Goal: Task Accomplishment & Management: Complete application form

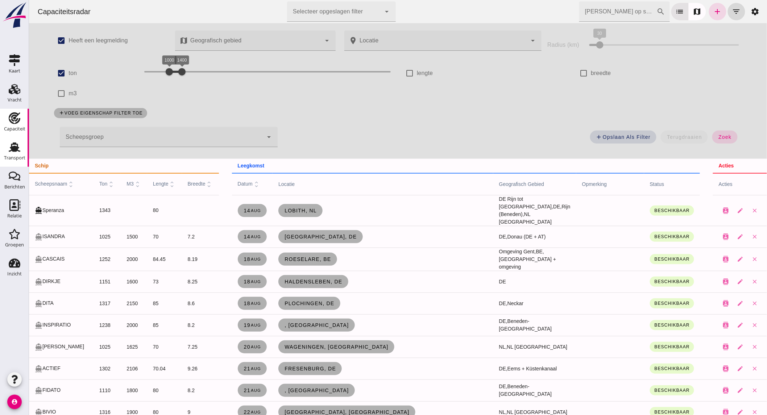
scroll to position [241, 0]
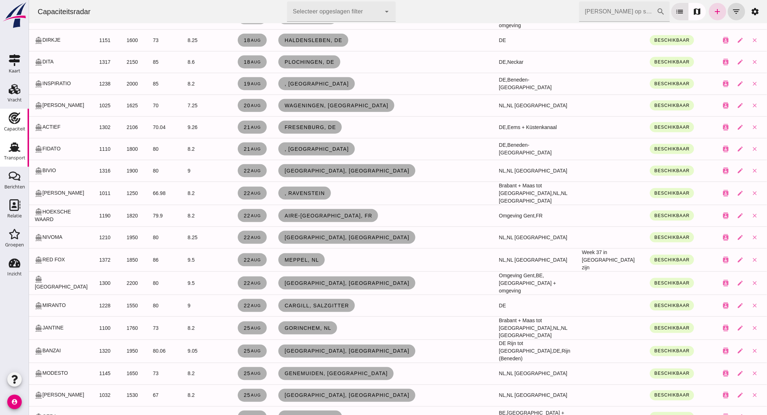
click at [20, 149] on icon "Transport" at bounding box center [15, 147] width 12 height 12
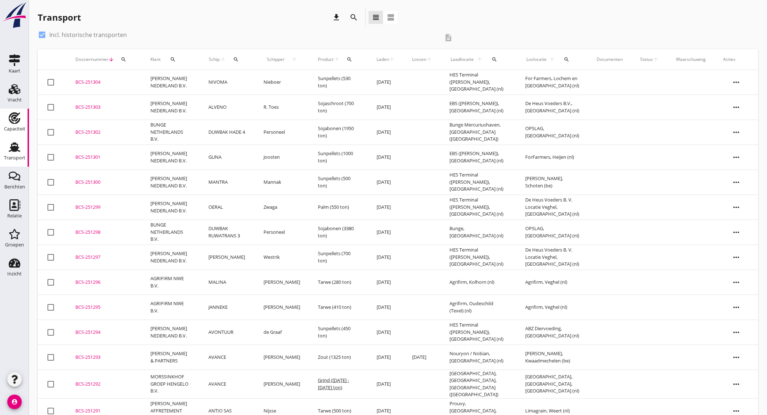
drag, startPoint x: 12, startPoint y: 124, endPoint x: 19, endPoint y: 121, distance: 7.3
click at [12, 124] on div "Capaciteit" at bounding box center [14, 129] width 21 height 10
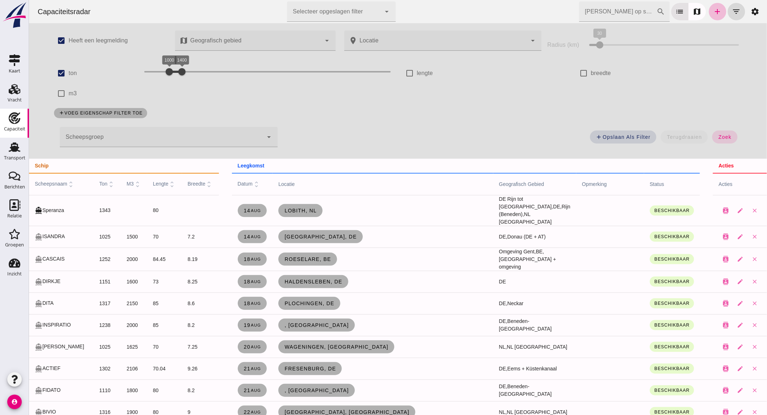
drag, startPoint x: 182, startPoint y: 69, endPoint x: 350, endPoint y: 71, distance: 168.3
click at [189, 71] on div at bounding box center [181, 72] width 15 height 15
drag, startPoint x: 223, startPoint y: 72, endPoint x: 229, endPoint y: 73, distance: 6.2
click div "3000 6300 3000 6300"
drag, startPoint x: 329, startPoint y: 71, endPoint x: 254, endPoint y: 69, distance: 74.7
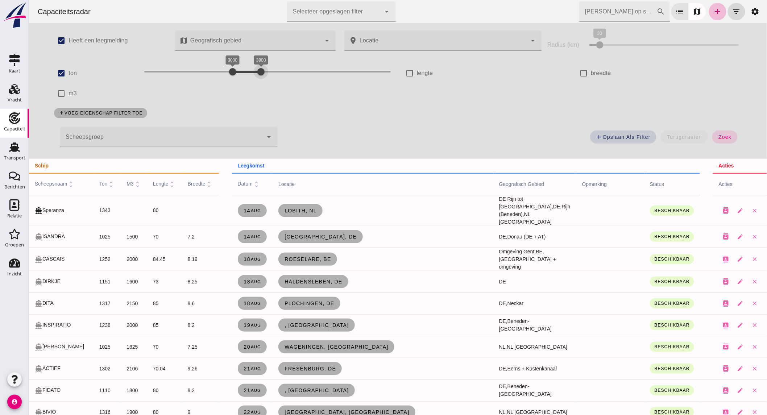
click at [254, 69] on div at bounding box center [260, 72] width 15 height 15
drag, startPoint x: 230, startPoint y: 71, endPoint x: 215, endPoint y: 72, distance: 14.9
click at [215, 72] on div at bounding box center [216, 72] width 15 height 15
click span "zoek"
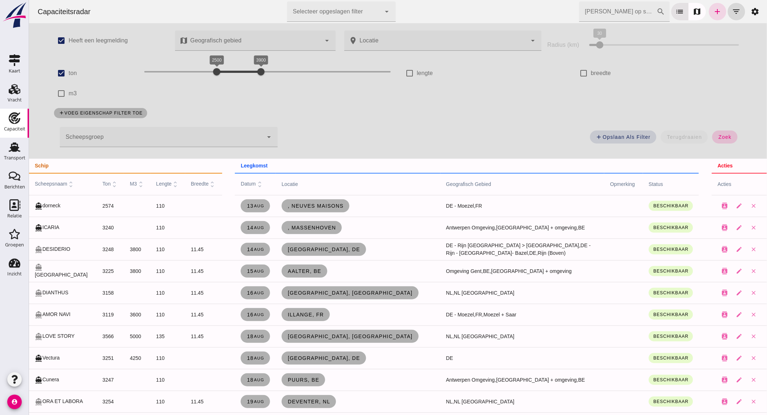
click span "zoek"
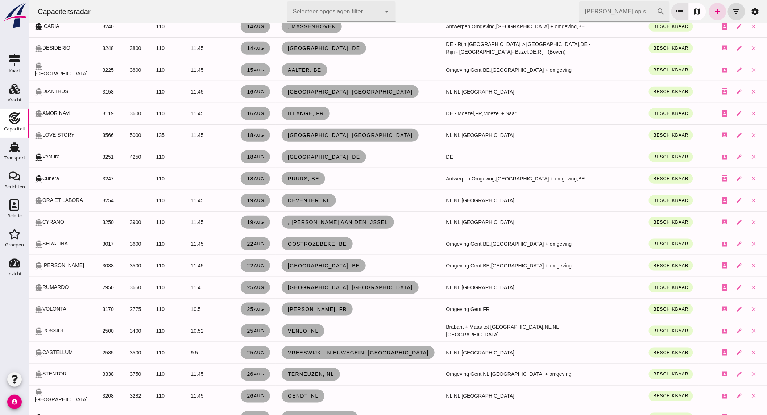
scroll to position [322, 0]
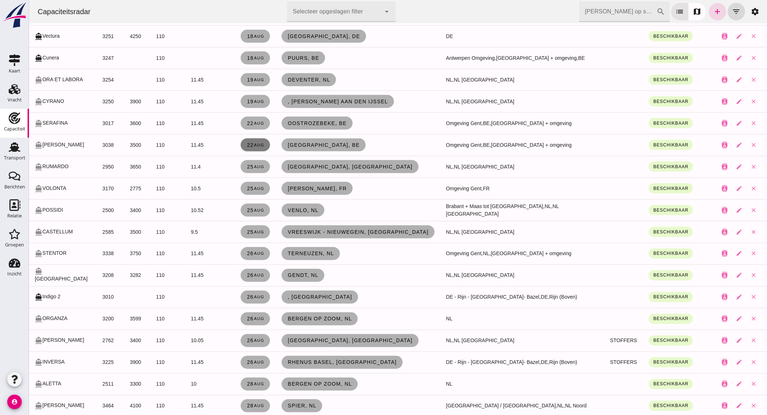
click at [264, 148] on link "[DATE]" at bounding box center [254, 145] width 29 height 13
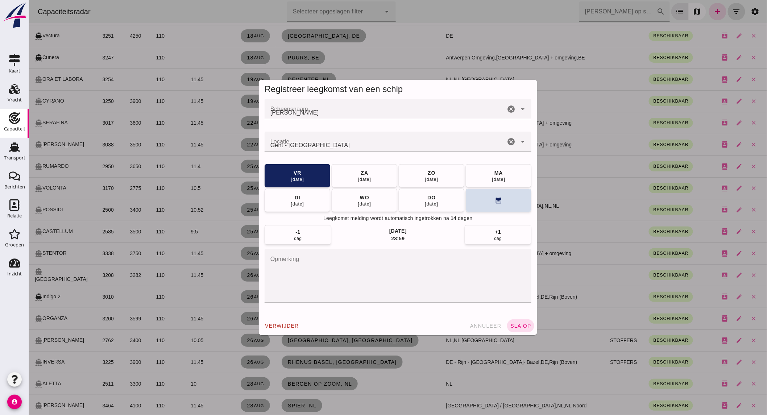
scroll to position [0, 0]
click icon "cancel"
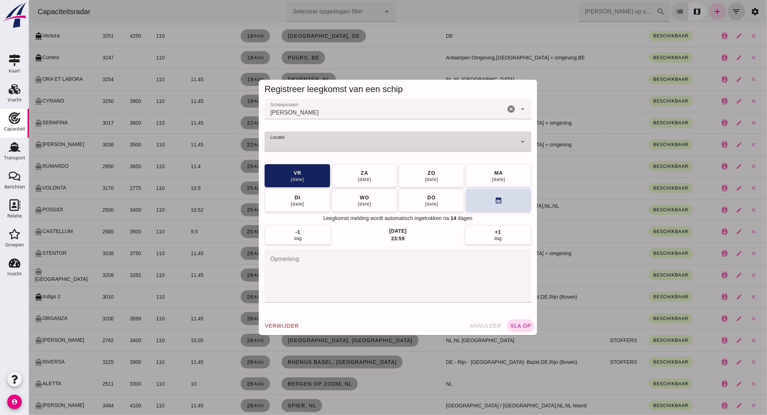
type input "d"
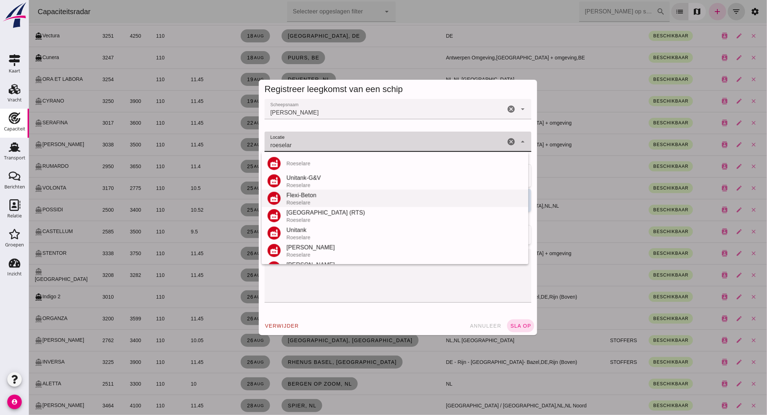
scroll to position [85, 0]
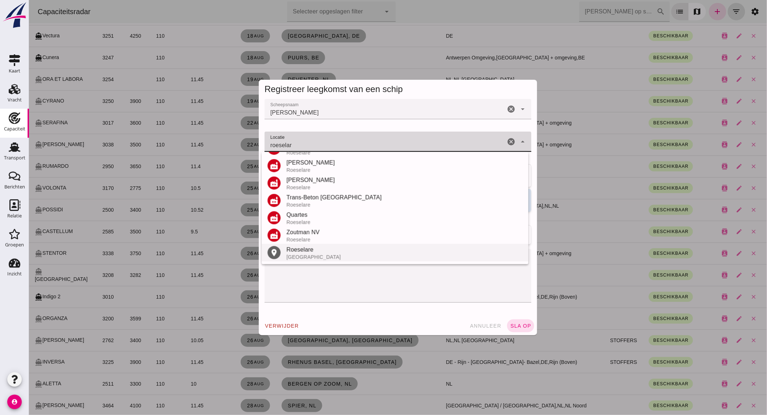
click at [301, 248] on div "Roeselare" at bounding box center [404, 249] width 236 height 9
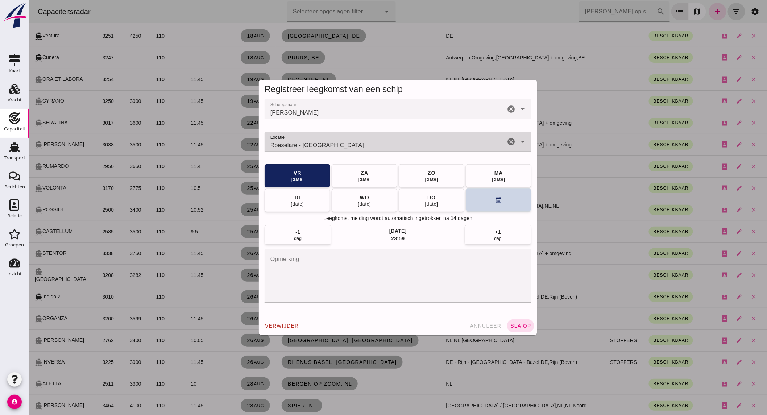
type input "Roeselare - [GEOGRAPHIC_DATA]"
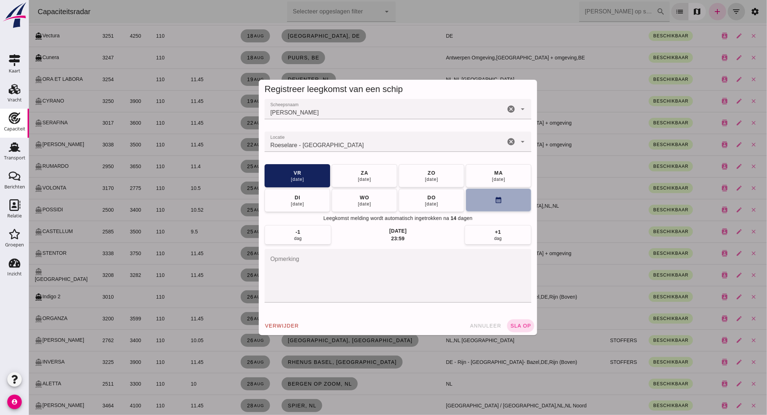
click icon "calendar_month"
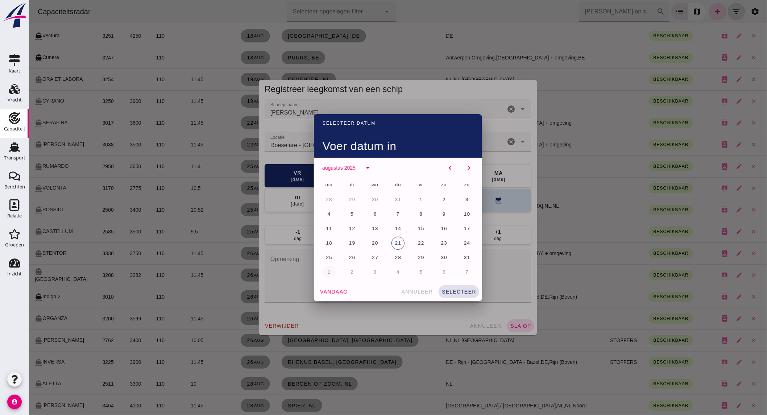
click span "1"
click span "selecteer"
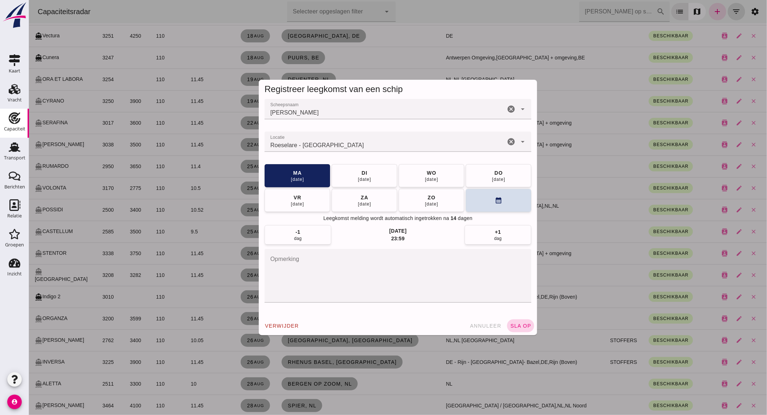
click span "sla op"
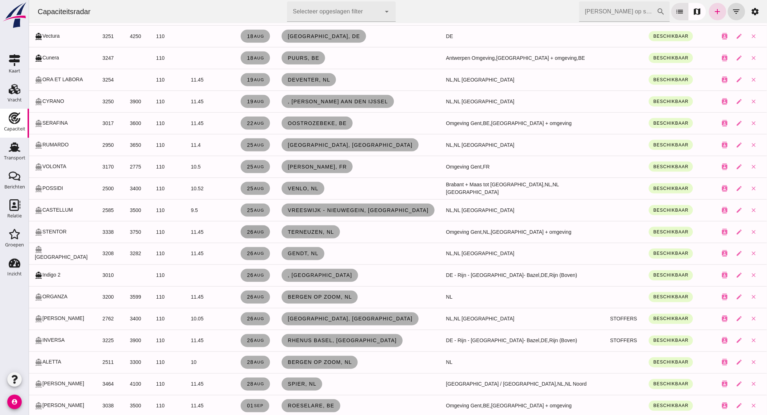
scroll to position [0, 0]
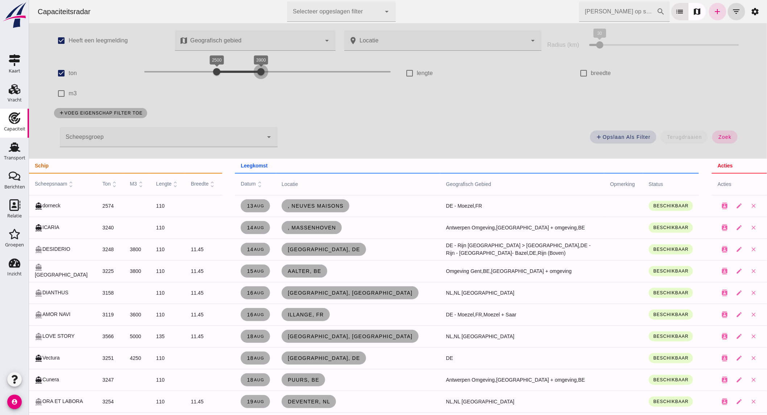
drag, startPoint x: 257, startPoint y: 67, endPoint x: 280, endPoint y: 68, distance: 22.5
click at [268, 68] on div at bounding box center [260, 72] width 15 height 15
drag, startPoint x: 278, startPoint y: 71, endPoint x: 331, endPoint y: 72, distance: 52.9
click at [293, 71] on div at bounding box center [286, 72] width 15 height 15
click span "zoek"
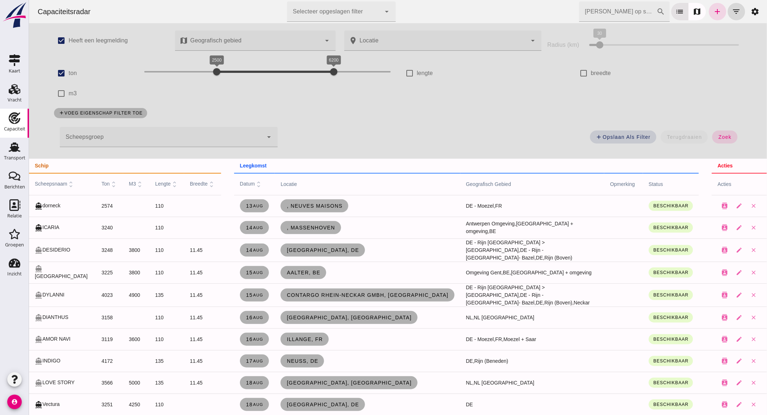
scroll to position [322, 0]
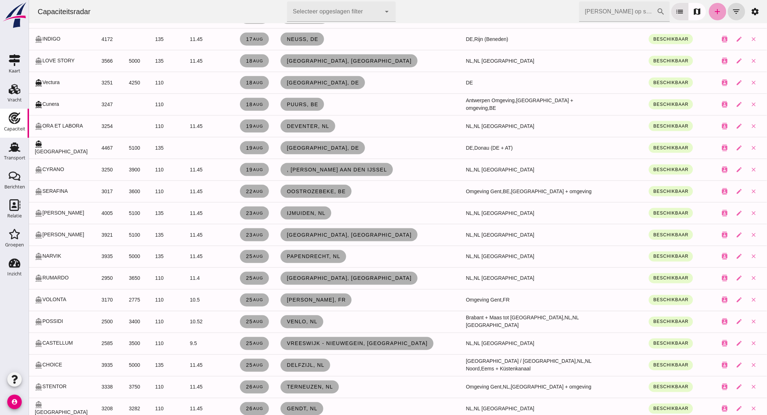
click at [713, 8] on icon "add" at bounding box center [717, 11] width 9 height 9
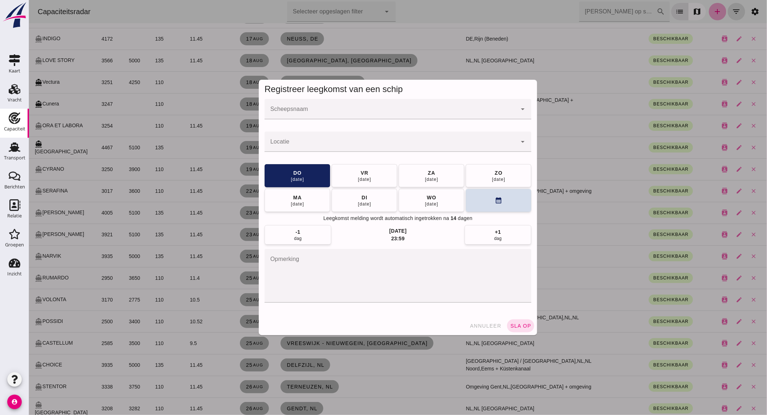
scroll to position [0, 0]
click input "Scheepsnaam"
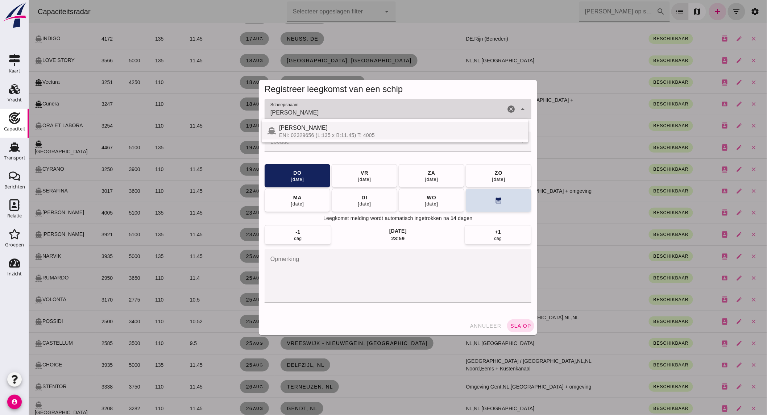
click at [331, 134] on div "ENI: 02329656 (L:135 x B:11.45) T: 4005" at bounding box center [401, 135] width 244 height 6
type input "[PERSON_NAME]"
click input "Locatie"
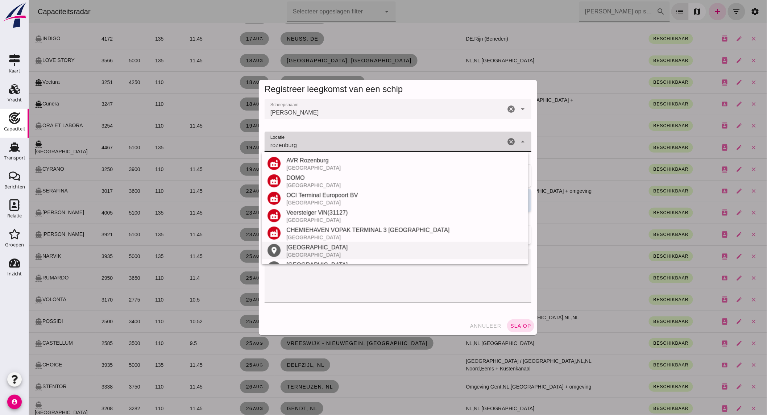
click at [322, 249] on div "[GEOGRAPHIC_DATA]" at bounding box center [404, 247] width 236 height 9
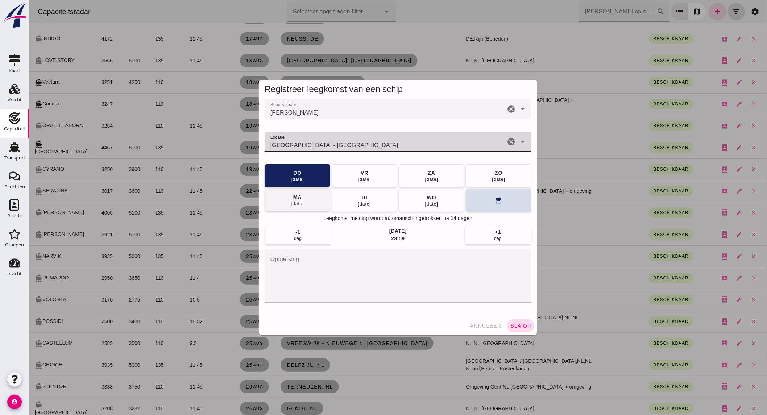
type input "[GEOGRAPHIC_DATA] - [GEOGRAPHIC_DATA]"
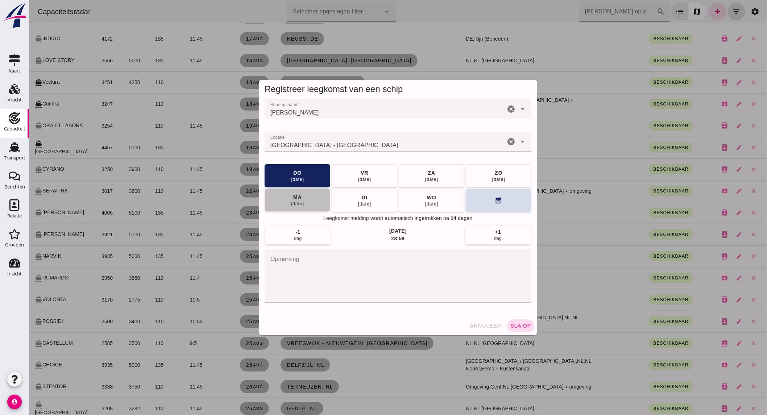
click button "[DATE]"
click span "sla op"
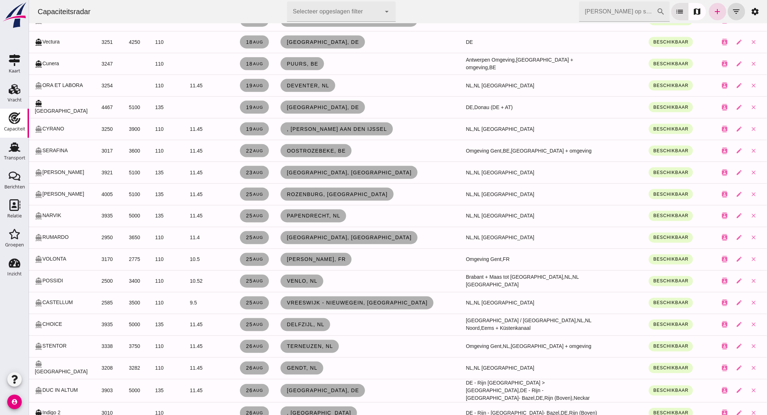
scroll to position [403, 0]
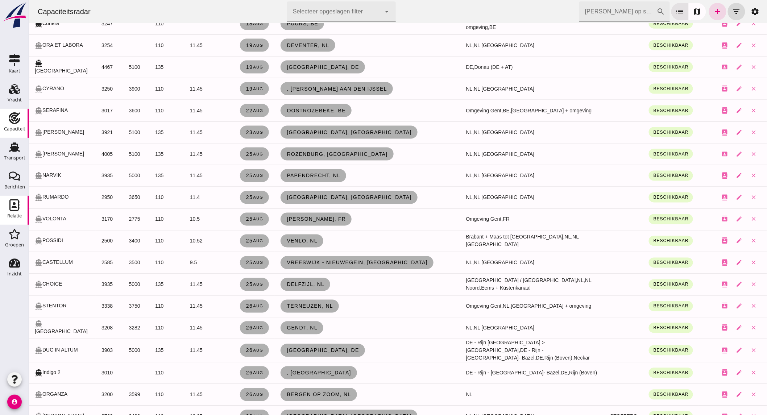
click at [17, 215] on div "Relatie" at bounding box center [14, 216] width 15 height 5
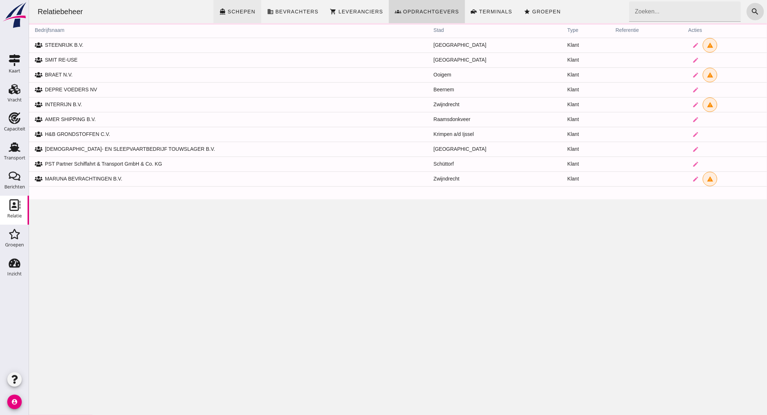
click span "directions_boat Schepen"
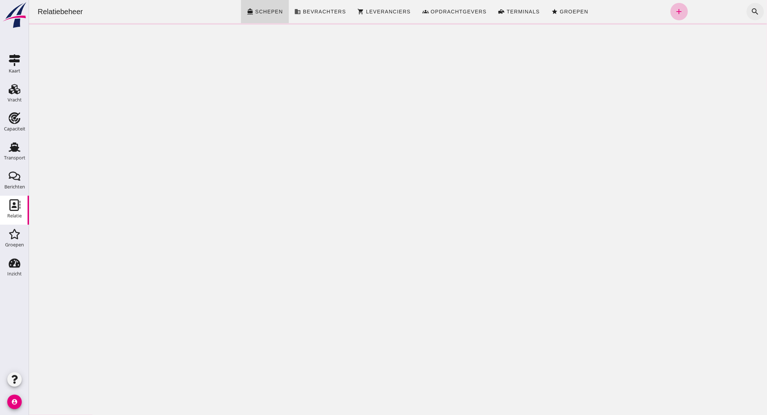
click at [751, 9] on icon "search" at bounding box center [755, 11] width 9 height 9
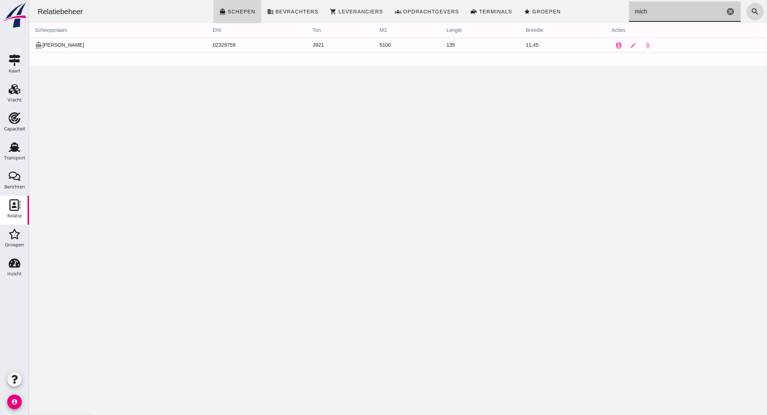
type input "mich"
click at [11, 123] on use at bounding box center [15, 118] width 12 height 12
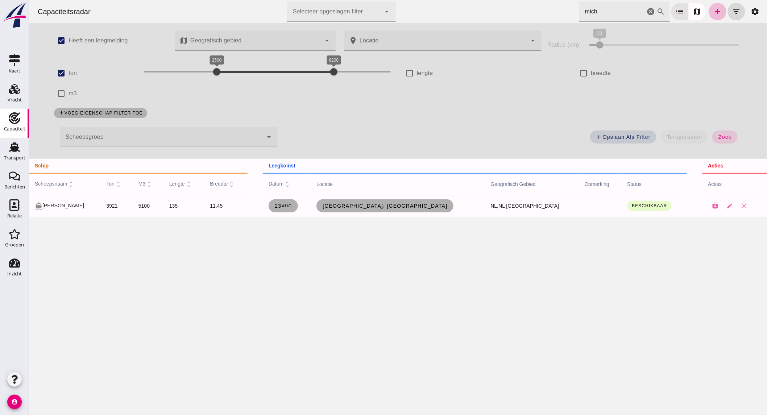
click icon "cancel"
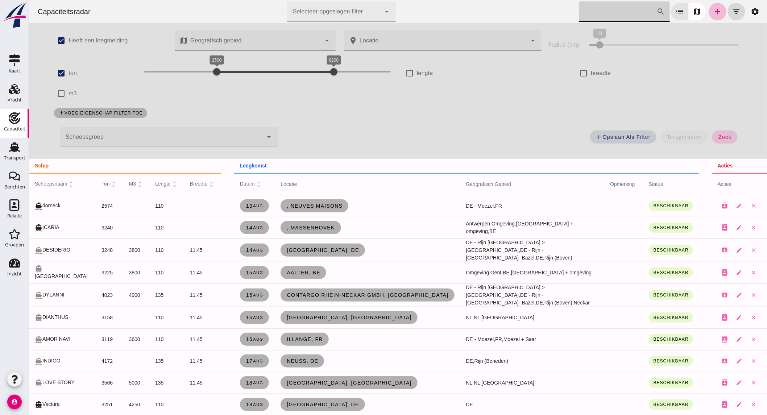
click button "zoek"
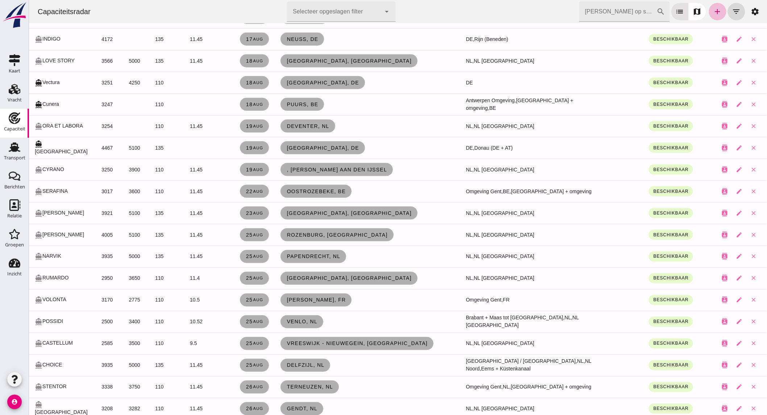
scroll to position [363, 0]
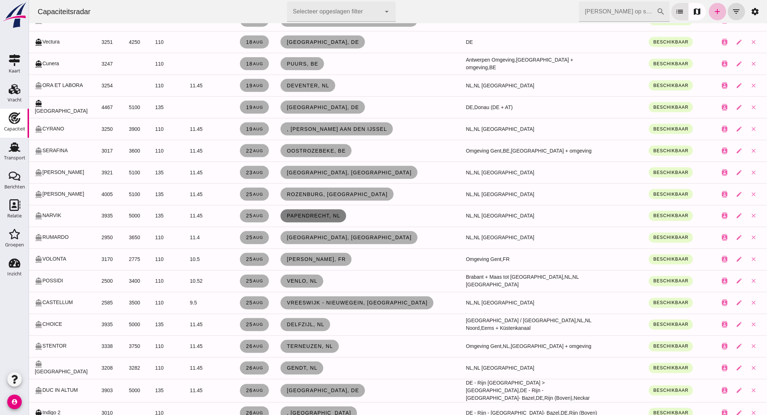
click span "Papendrecht, nl"
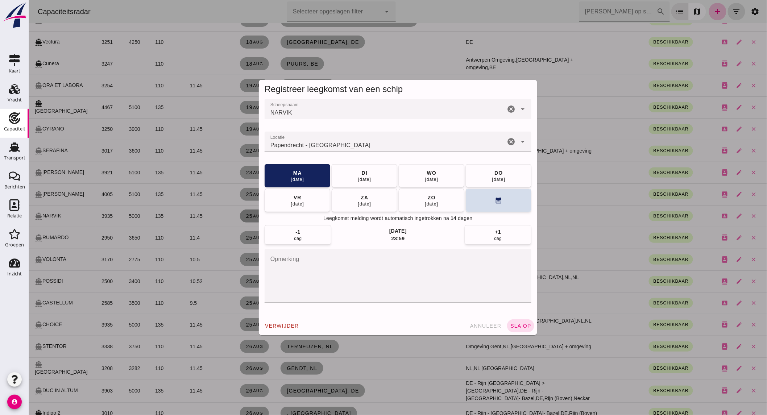
click icon "cancel"
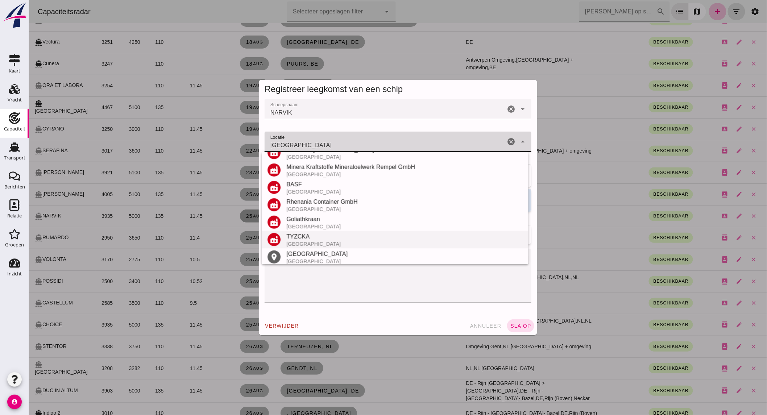
scroll to position [85, 0]
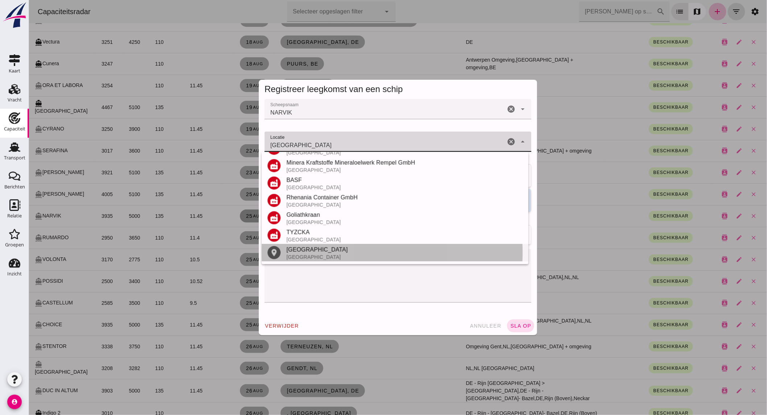
click at [347, 256] on div "[GEOGRAPHIC_DATA]" at bounding box center [404, 257] width 236 height 6
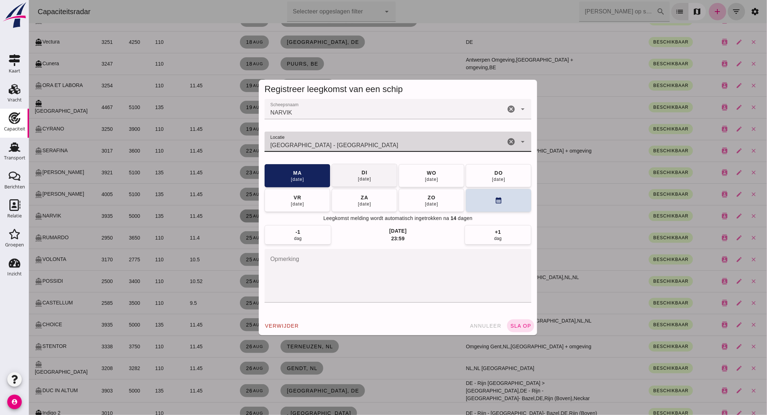
type input "[GEOGRAPHIC_DATA] - [GEOGRAPHIC_DATA]"
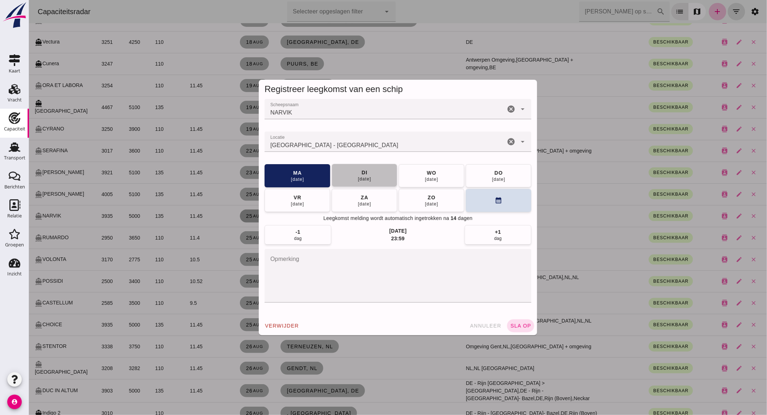
click button "[DATE]"
click button "calendar_month"
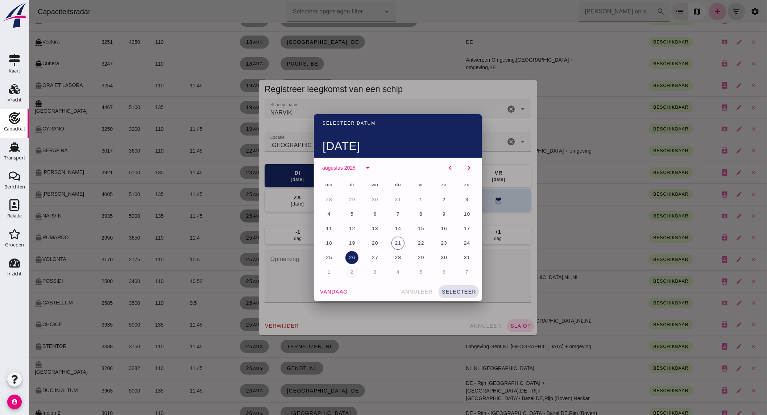
click span "2"
click button "selecteer"
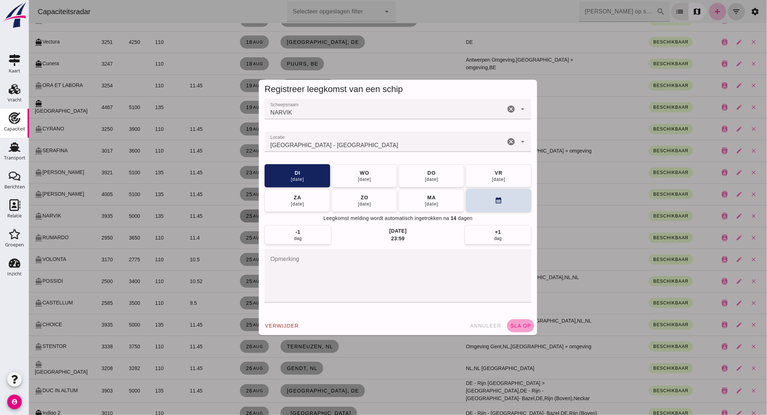
click span "sla op"
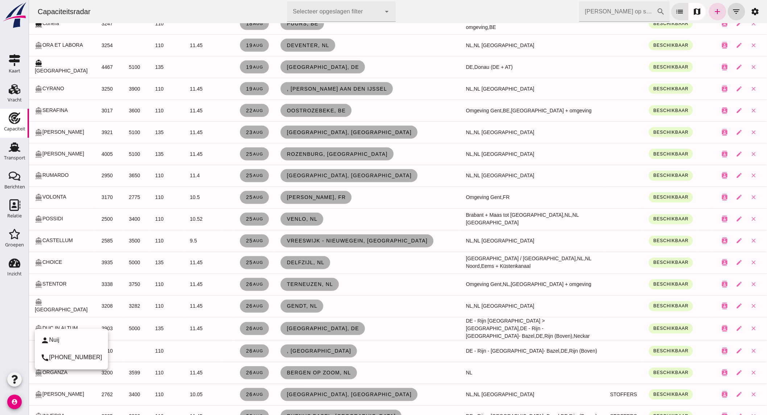
scroll to position [443, 0]
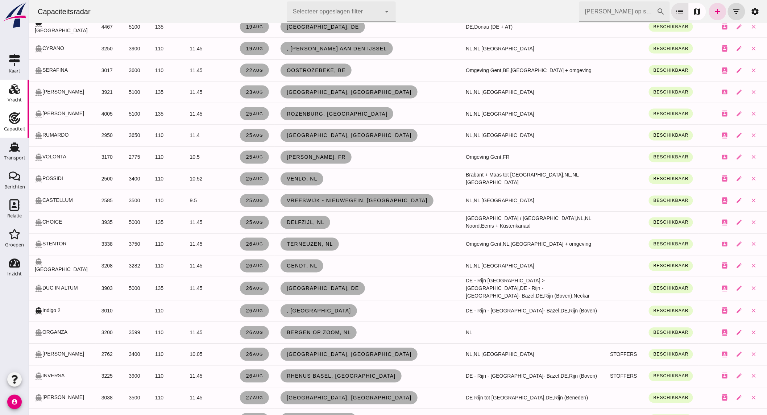
click at [21, 95] on div "Vracht" at bounding box center [15, 100] width 14 height 10
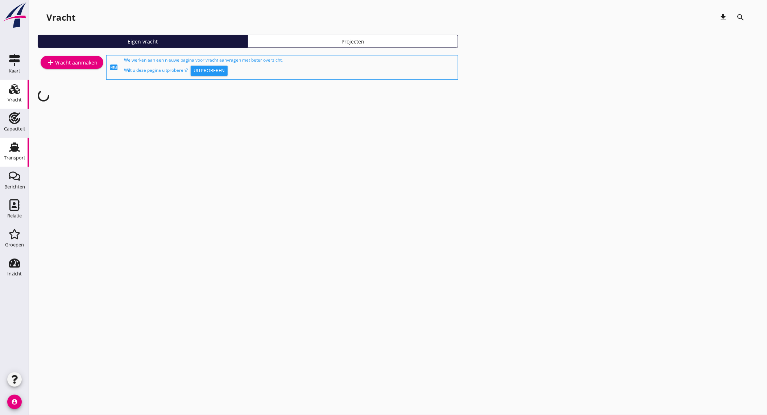
click at [17, 155] on div "Transport" at bounding box center [14, 158] width 21 height 10
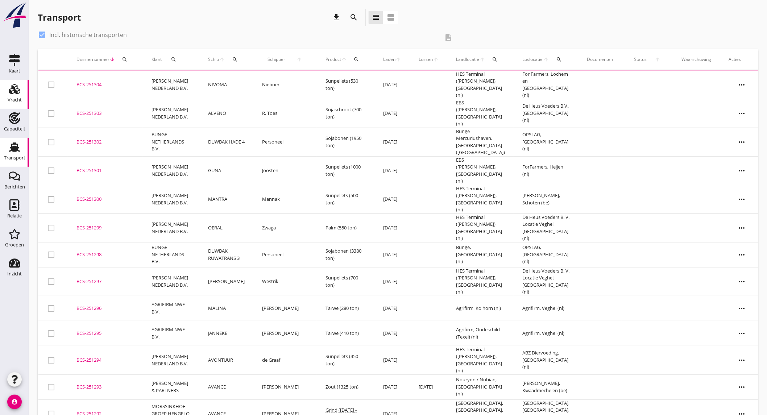
click at [17, 95] on div "Vracht" at bounding box center [15, 100] width 14 height 10
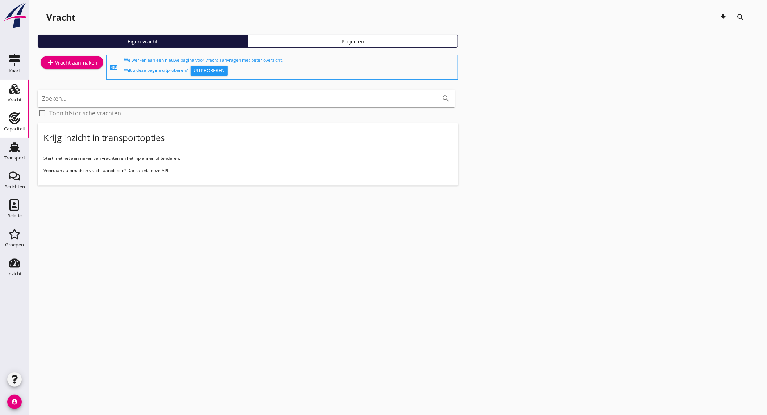
click at [22, 127] on div "Capaciteit" at bounding box center [14, 129] width 21 height 5
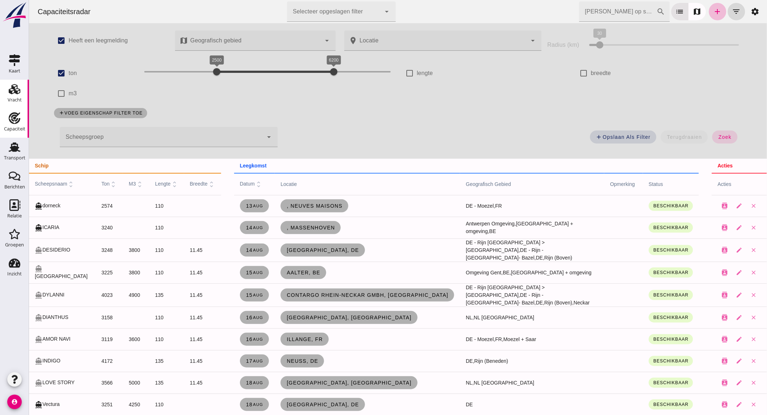
click at [15, 98] on div "Vracht" at bounding box center [15, 100] width 14 height 5
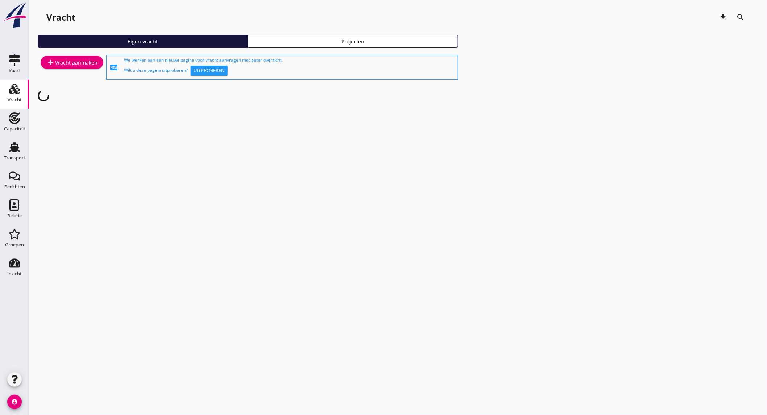
click at [62, 64] on div "add Vracht aanmaken" at bounding box center [71, 62] width 51 height 9
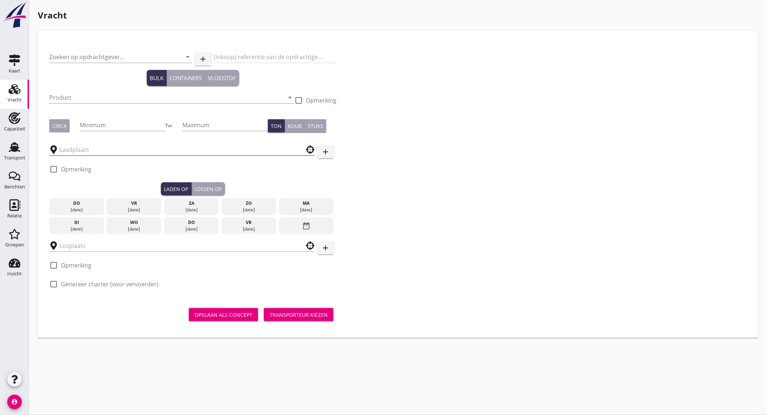
click at [88, 147] on input "text" at bounding box center [176, 150] width 235 height 12
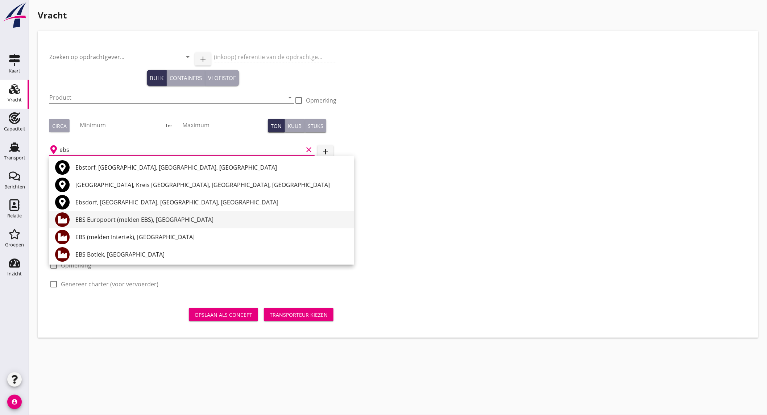
click at [183, 221] on div "EBS Europoort (melden EBS), [GEOGRAPHIC_DATA]" at bounding box center [211, 219] width 273 height 9
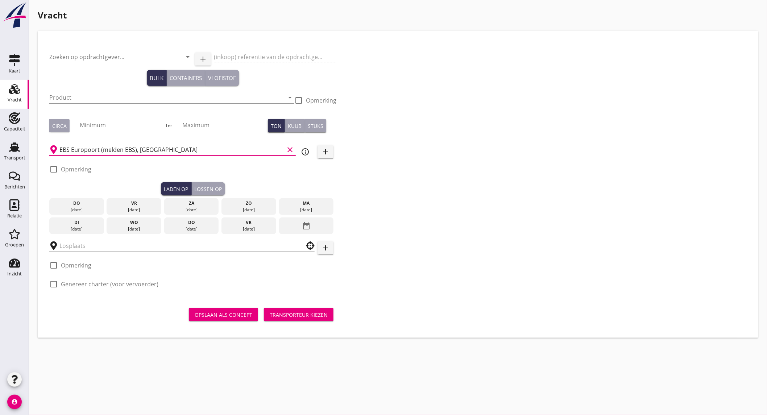
type input "EBS Europoort (melden EBS), [GEOGRAPHIC_DATA]"
click at [303, 150] on icon "info_outline" at bounding box center [305, 152] width 9 height 9
